Goal: Transaction & Acquisition: Book appointment/travel/reservation

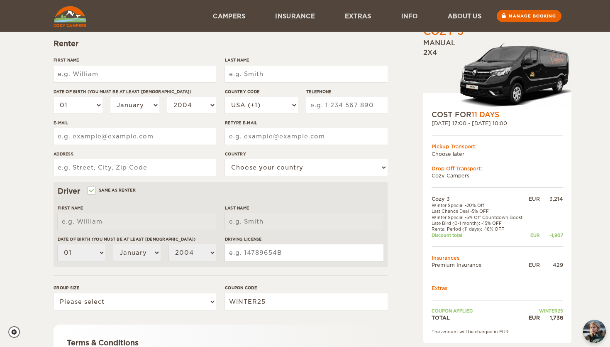
scroll to position [58, 0]
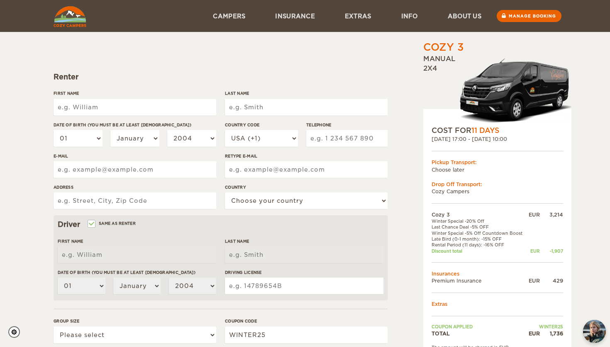
click at [160, 110] on input "First Name" at bounding box center [135, 107] width 163 height 17
type input "[PERSON_NAME]"
type input "Ozturk"
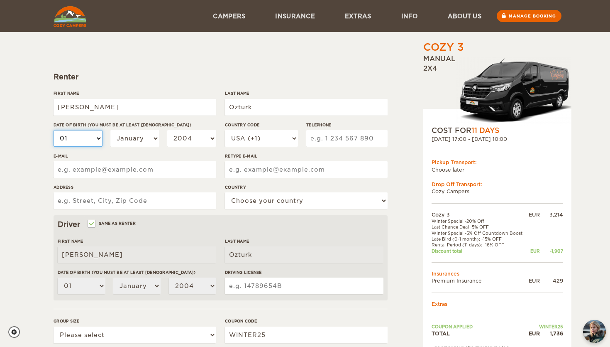
click at [54, 130] on select "01 02 03 04 05 06 07 08 09 10 11 12 13 14 15 16 17 18 19 20 21 22 23 24 25 26 2…" at bounding box center [78, 138] width 49 height 17
select select "15"
click option "15" at bounding box center [0, 0] width 0 height 0
select select "15"
select select "04"
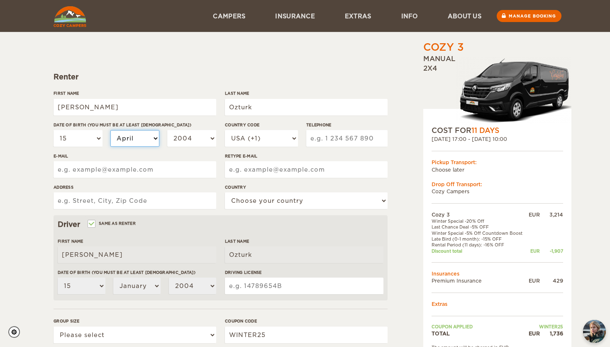
click option "April" at bounding box center [0, 0] width 0 height 0
select select "04"
click at [167, 130] on select "2004 2003 2002 2001 2000 1999 1998 1997 1996 1995 1994 1993 1992 1991 1990 1989…" at bounding box center [191, 138] width 49 height 17
select select "1996"
click option "1996" at bounding box center [0, 0] width 0 height 0
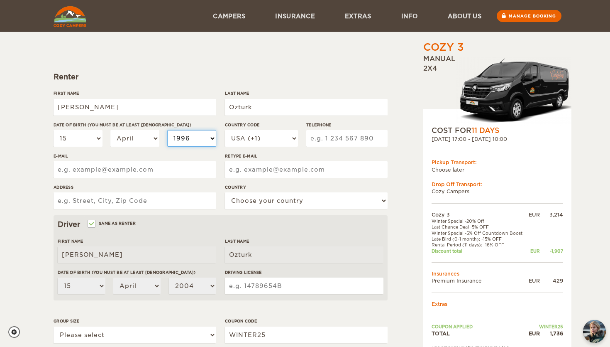
select select "1996"
click at [225, 130] on select "USA (+1) [GEOGRAPHIC_DATA] (+44) [GEOGRAPHIC_DATA] (+49) [GEOGRAPHIC_DATA] (+21…" at bounding box center [261, 138] width 73 height 17
select select "33"
click option "France (+33)" at bounding box center [0, 0] width 0 height 0
click at [330, 138] on input "Telephone" at bounding box center [346, 138] width 81 height 17
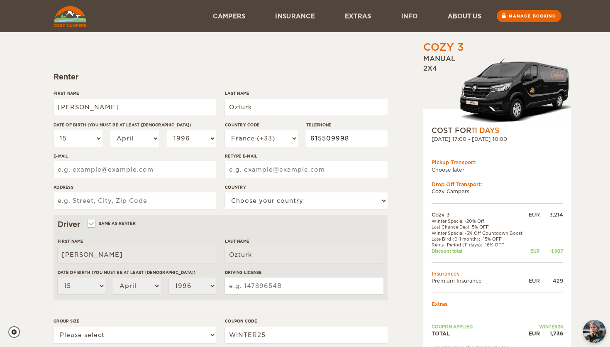
type input "615509998"
click at [165, 164] on input "E-mail" at bounding box center [135, 169] width 163 height 17
type input "[EMAIL_ADDRESS][DOMAIN_NAME]"
click at [116, 202] on input "Address" at bounding box center [135, 200] width 163 height 17
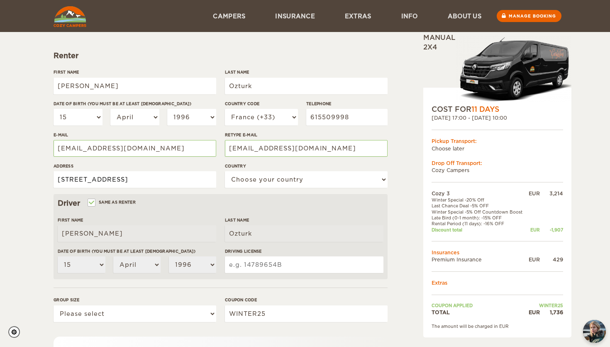
scroll to position [85, 0]
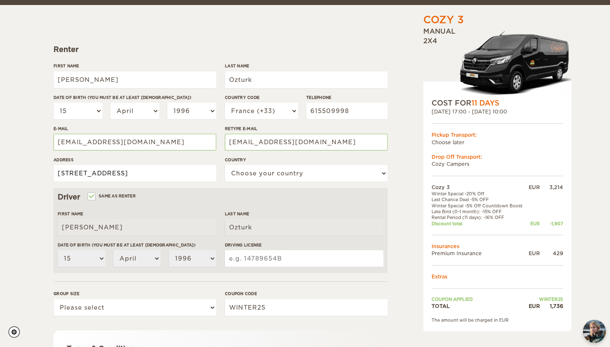
type input "[STREET_ADDRESS]"
click at [249, 185] on div "Country Choose your country [GEOGRAPHIC_DATA] [GEOGRAPHIC_DATA] [GEOGRAPHIC_DAT…" at bounding box center [306, 171] width 163 height 31
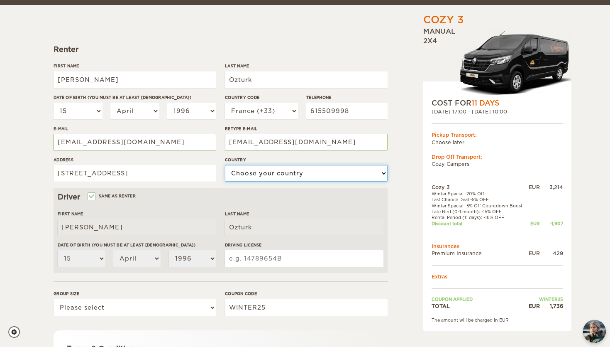
click at [225, 165] on select "Choose your country [GEOGRAPHIC_DATA] [GEOGRAPHIC_DATA] [GEOGRAPHIC_DATA] [GEOG…" at bounding box center [306, 173] width 163 height 17
select select "71"
click option "[GEOGRAPHIC_DATA]" at bounding box center [0, 0] width 0 height 0
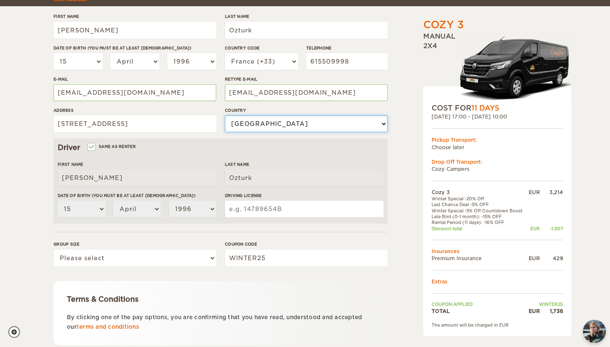
scroll to position [161, 0]
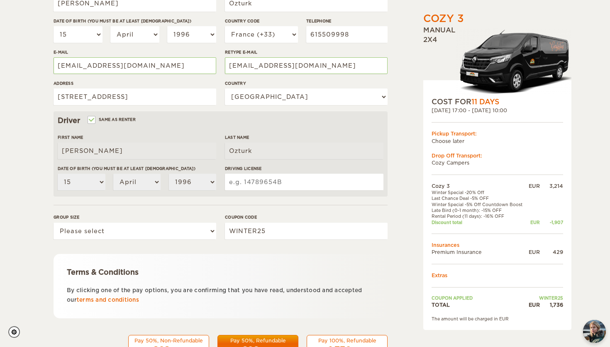
click at [263, 181] on input "Driving License" at bounding box center [304, 182] width 159 height 17
type input "21999"
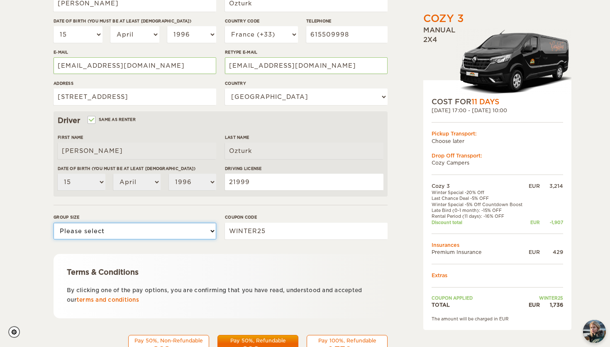
select select "2"
click option "2" at bounding box center [0, 0] width 0 height 0
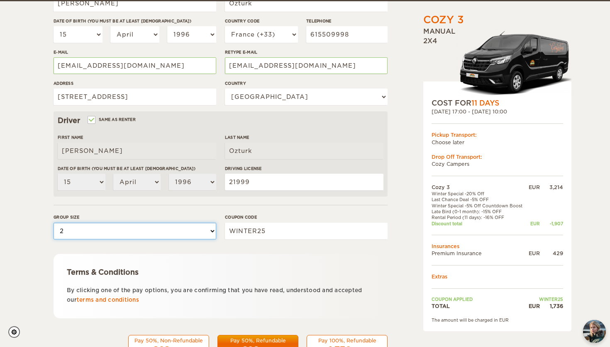
scroll to position [194, 0]
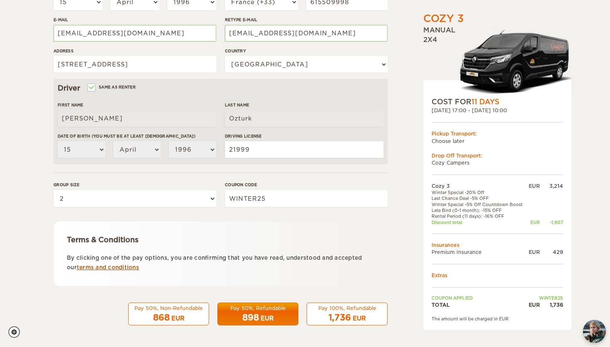
click at [131, 268] on link "terms and conditions" at bounding box center [108, 267] width 62 height 6
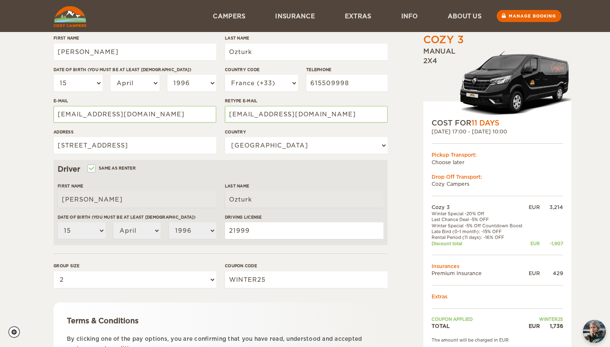
scroll to position [92, 0]
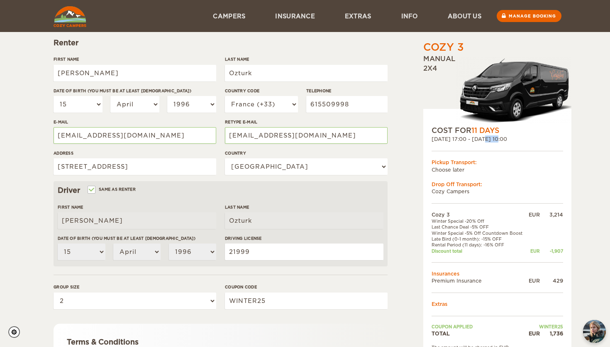
drag, startPoint x: 468, startPoint y: 140, endPoint x: 481, endPoint y: 140, distance: 13.3
click at [481, 140] on div "[DATE] 17:00 - [DATE] 10:00" at bounding box center [498, 138] width 132 height 7
drag, startPoint x: 488, startPoint y: 139, endPoint x: 538, endPoint y: 137, distance: 50.3
click at [538, 137] on div "[DATE] 17:00 - [DATE] 10:00" at bounding box center [498, 138] width 132 height 7
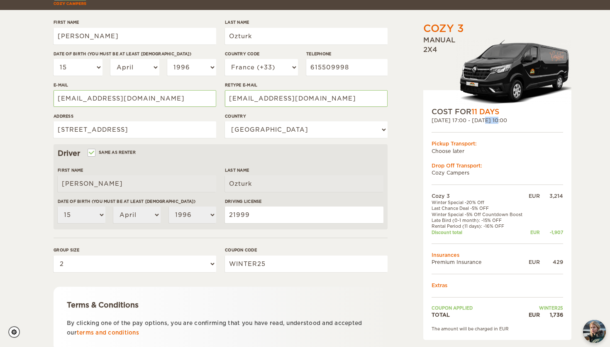
scroll to position [149, 0]
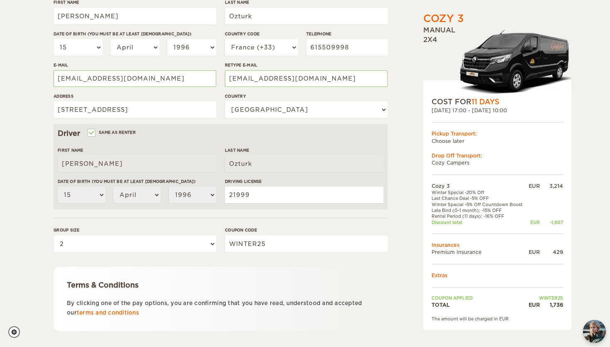
click at [466, 251] on td "Premium Insurance" at bounding box center [479, 251] width 95 height 7
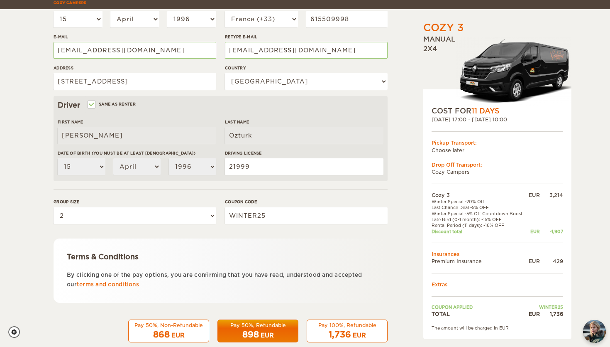
scroll to position [182, 0]
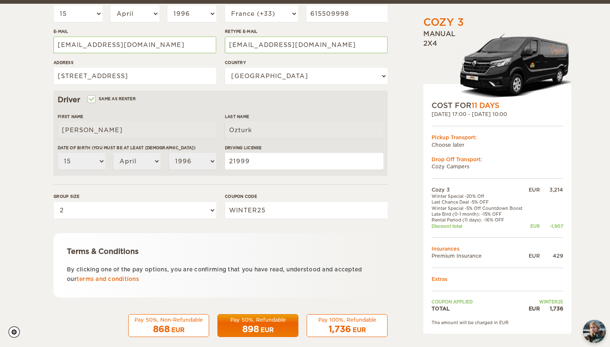
click at [258, 323] on div "Pay 50%, Refundable" at bounding box center [258, 319] width 70 height 7
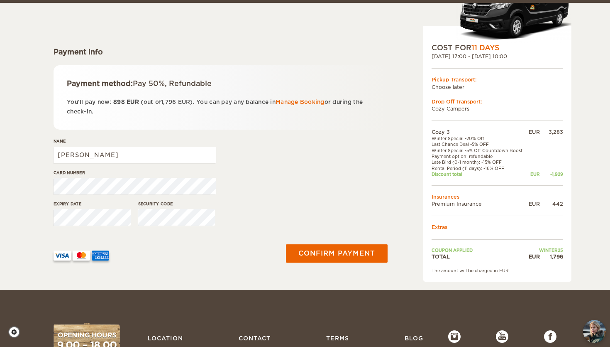
scroll to position [86, 0]
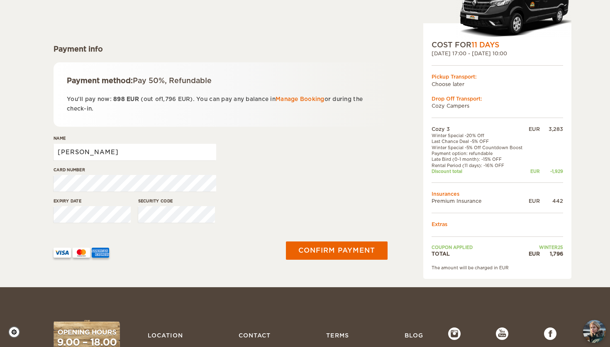
type input "HASAN OZTURK"
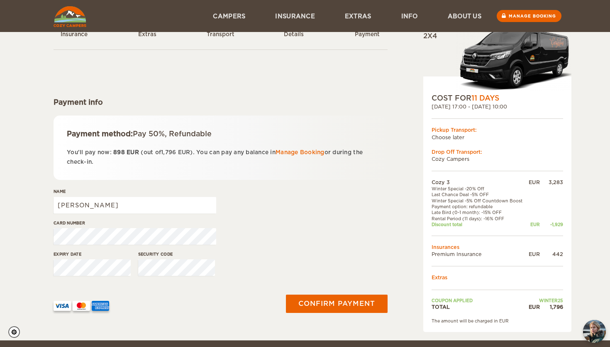
scroll to position [26, 0]
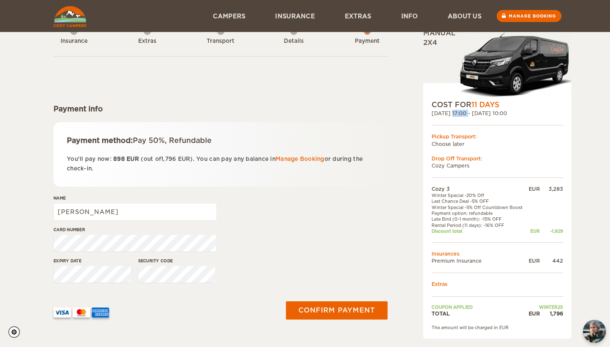
drag, startPoint x: 433, startPoint y: 114, endPoint x: 450, endPoint y: 114, distance: 16.2
click at [450, 114] on div "[DATE] 17:00 - [DATE] 10:00" at bounding box center [498, 113] width 132 height 7
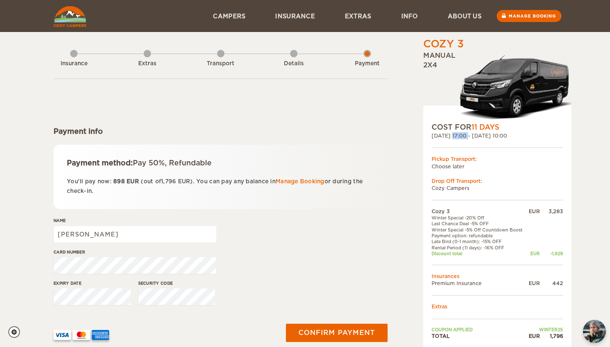
scroll to position [0, 0]
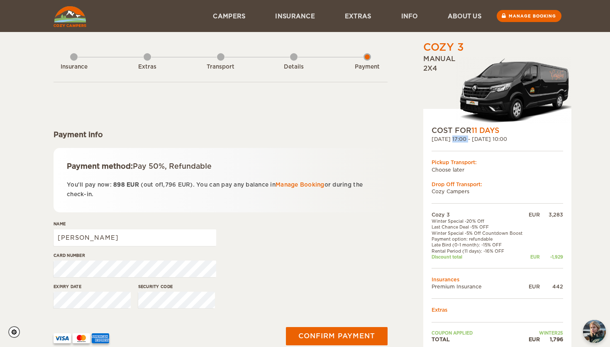
drag, startPoint x: 488, startPoint y: 139, endPoint x: 497, endPoint y: 139, distance: 9.1
click at [497, 139] on div "[DATE] 17:00 - [DATE] 10:00" at bounding box center [498, 138] width 132 height 7
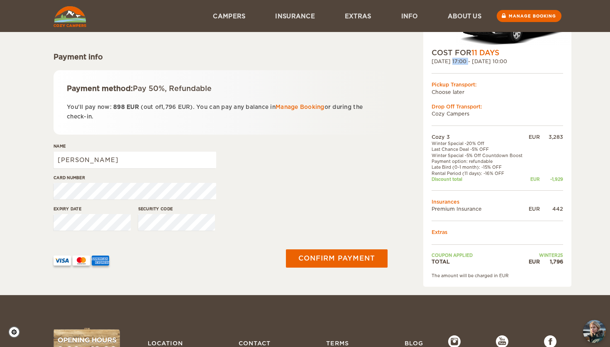
scroll to position [66, 0]
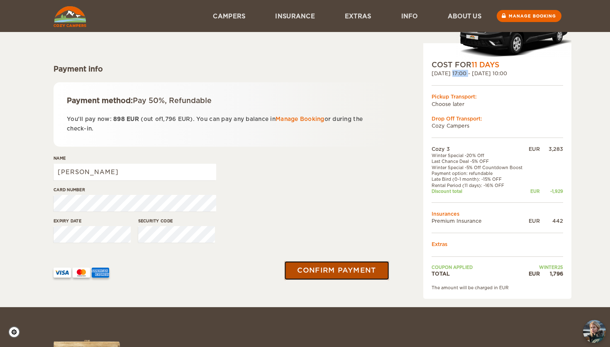
click at [363, 274] on button "Confirm payment" at bounding box center [336, 270] width 105 height 19
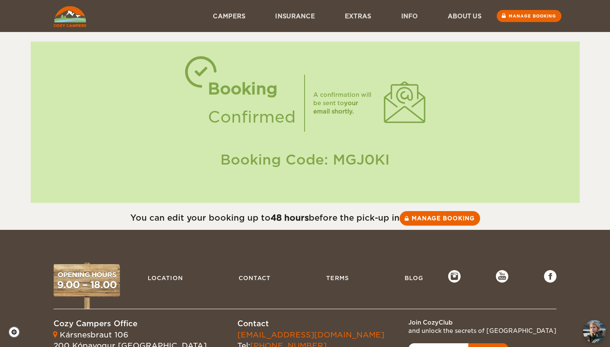
click at [358, 112] on div "A confirmation will be sent to your email shortly." at bounding box center [344, 102] width 62 height 25
click at [424, 218] on link "Manage booking" at bounding box center [439, 217] width 83 height 15
